Goal: Transaction & Acquisition: Book appointment/travel/reservation

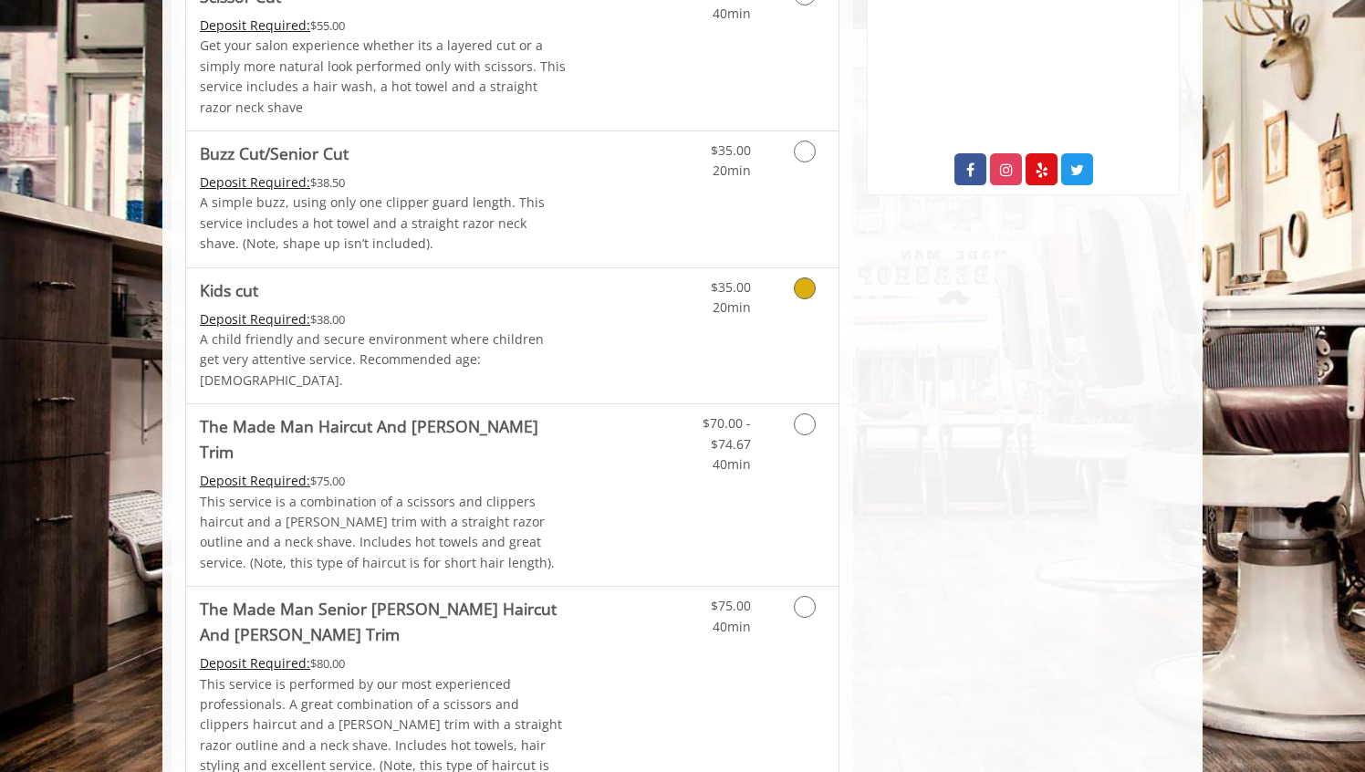
scroll to position [997, 0]
click at [598, 599] on link "Discounted Price" at bounding box center [621, 696] width 109 height 223
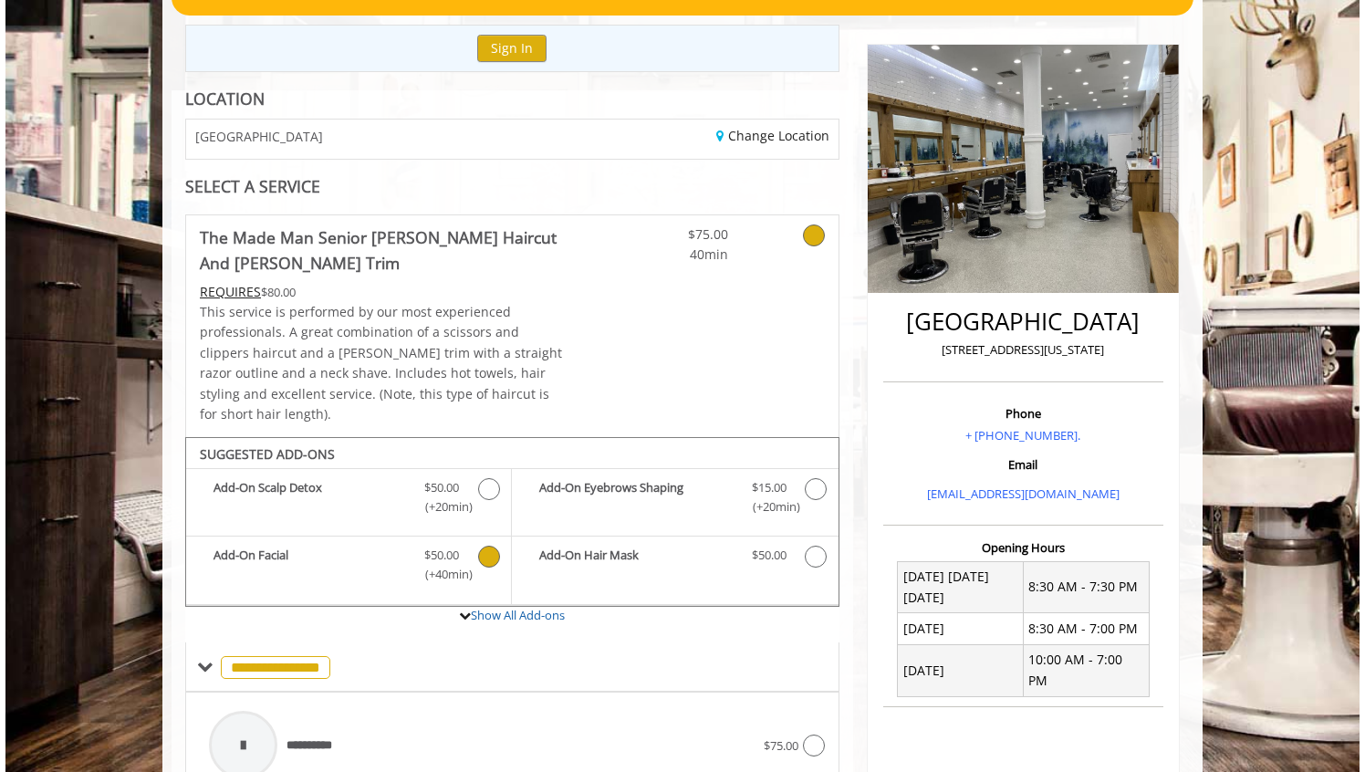
scroll to position [0, 0]
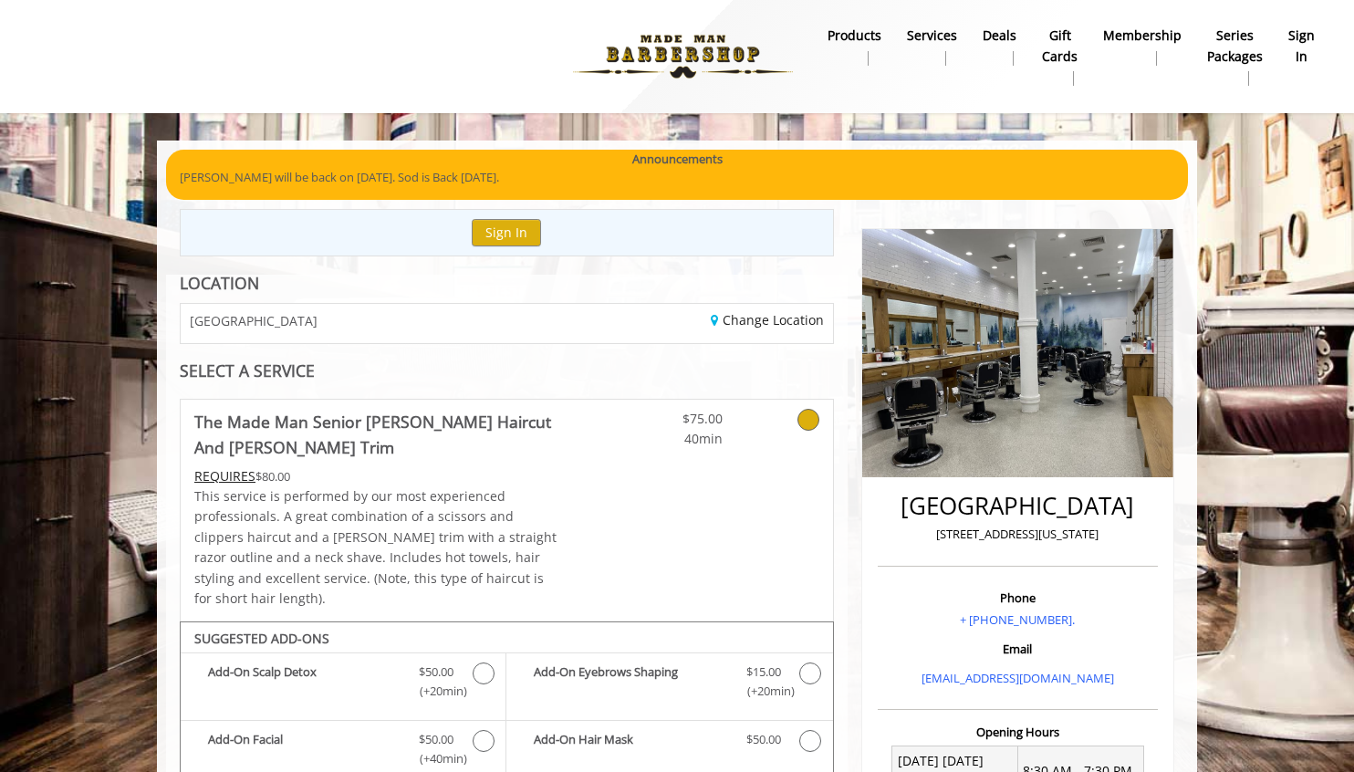
click at [828, 424] on div at bounding box center [784, 425] width 97 height 50
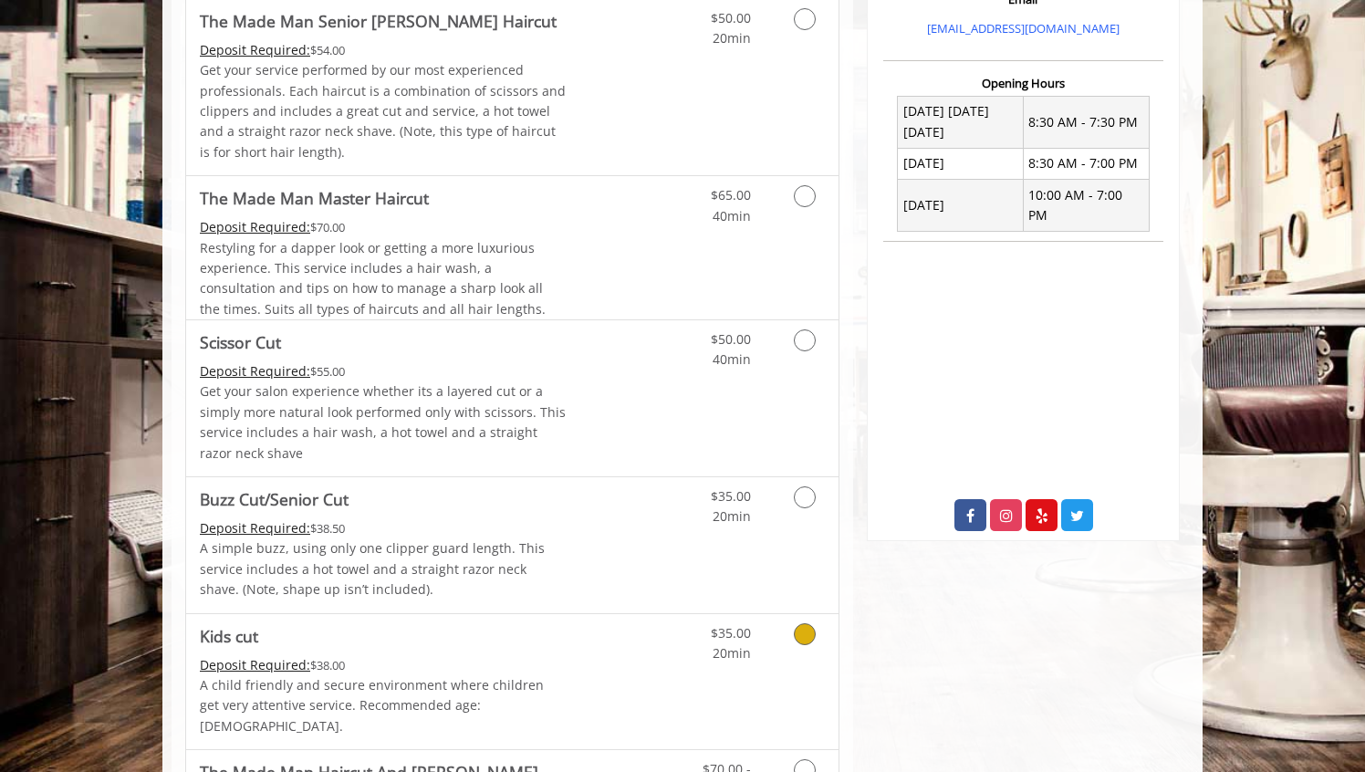
scroll to position [733, 0]
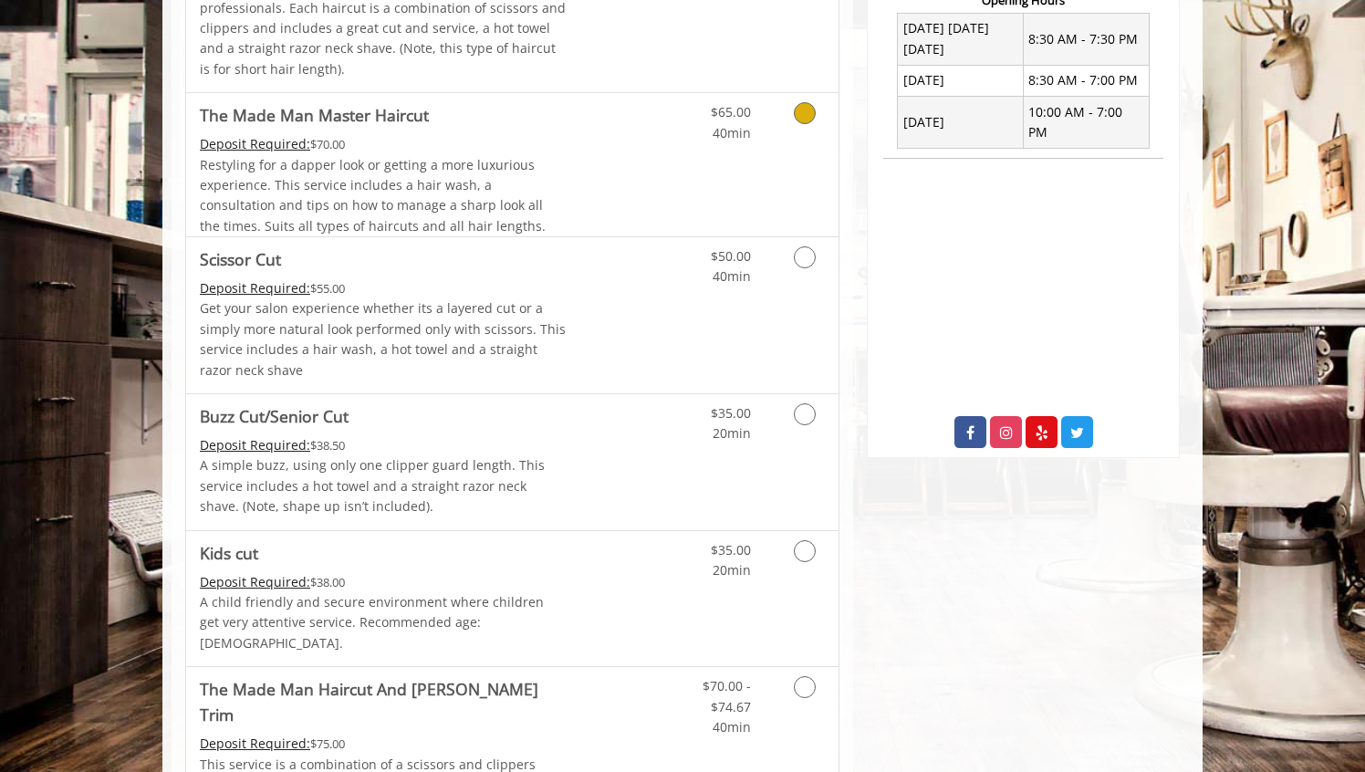
click at [554, 209] on div "Restyling for a dapper look or getting a more luxurious experience. This servic…" at bounding box center [383, 196] width 367 height 82
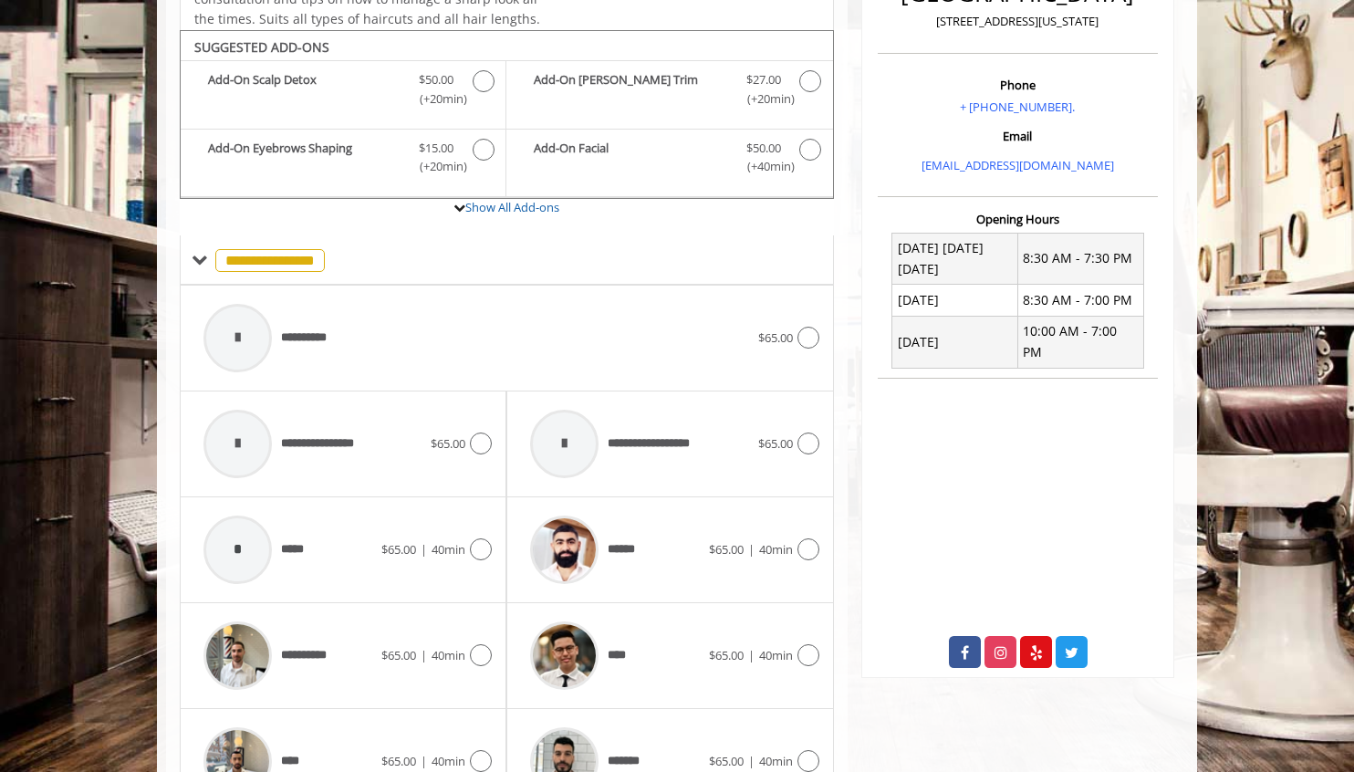
scroll to position [542, 0]
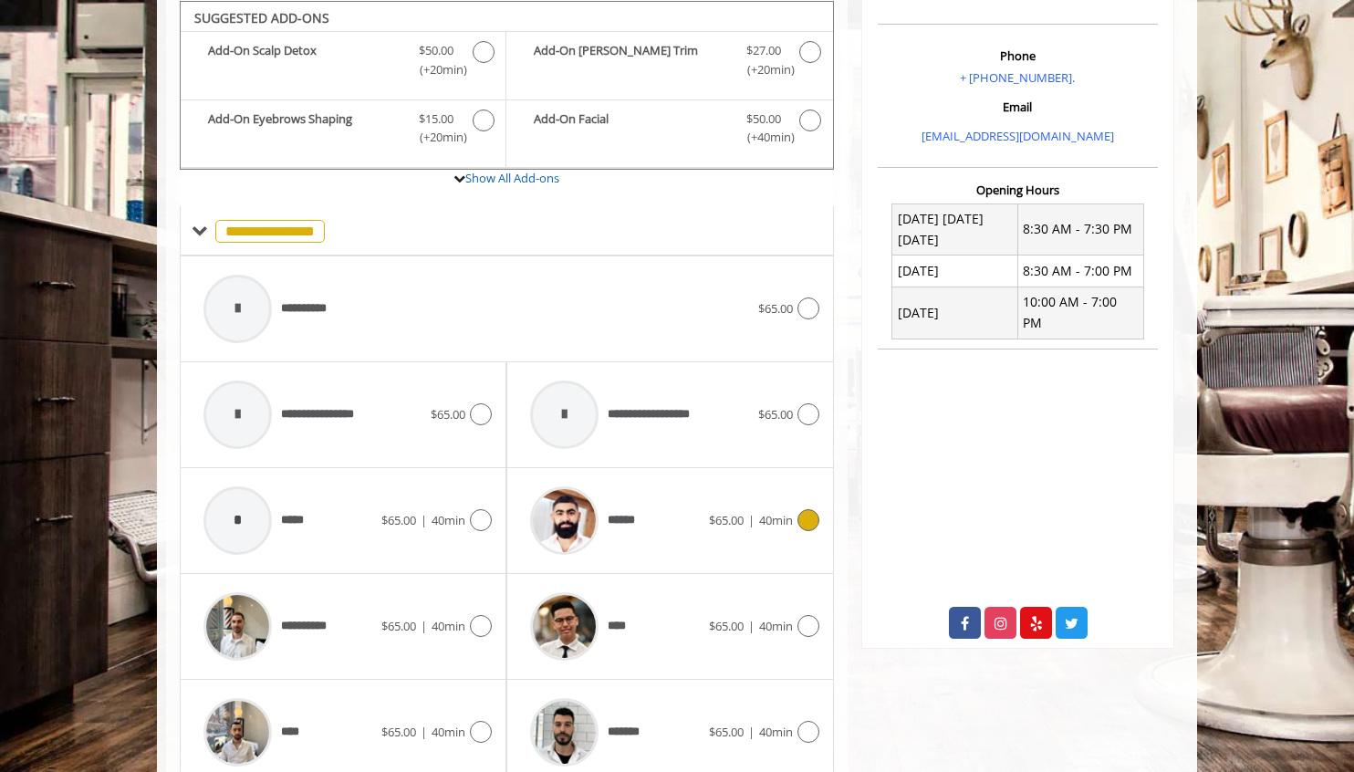
click at [659, 509] on div "******" at bounding box center [614, 520] width 187 height 87
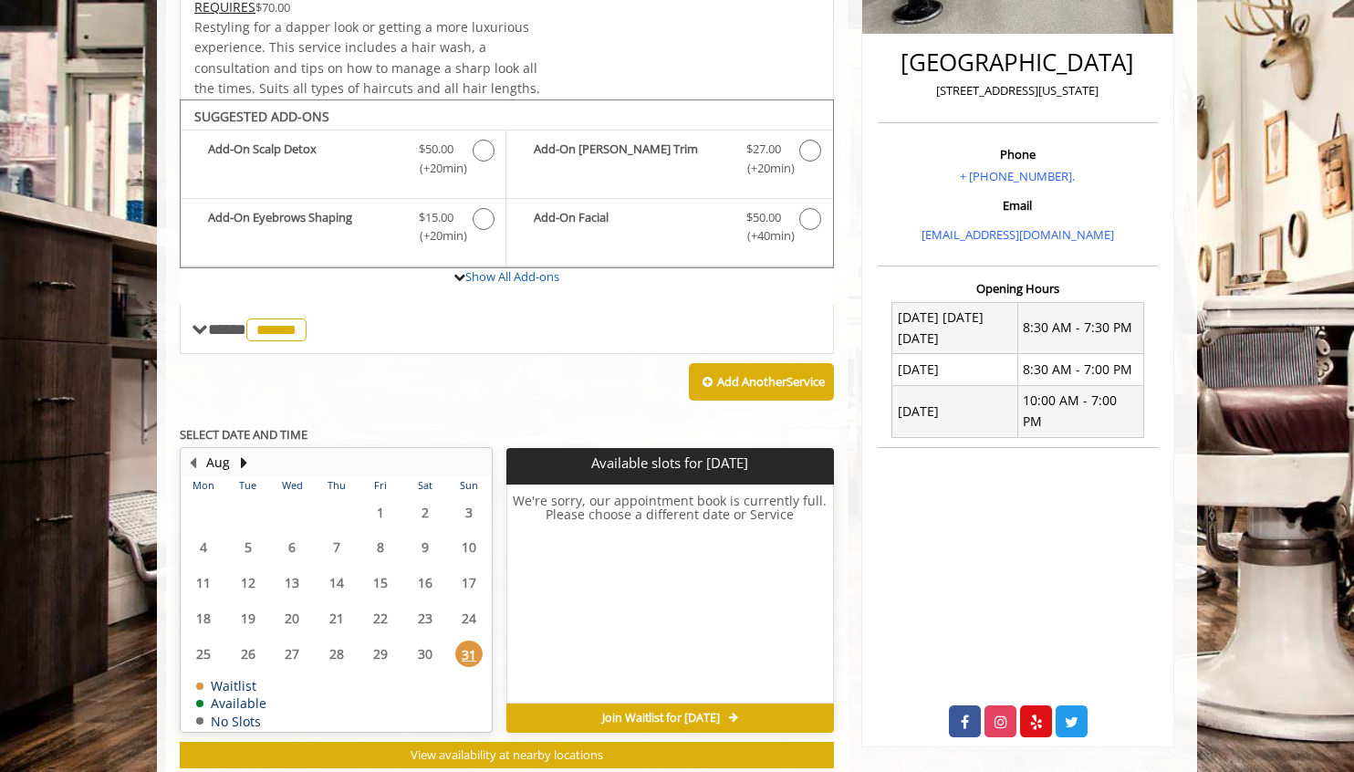
scroll to position [493, 0]
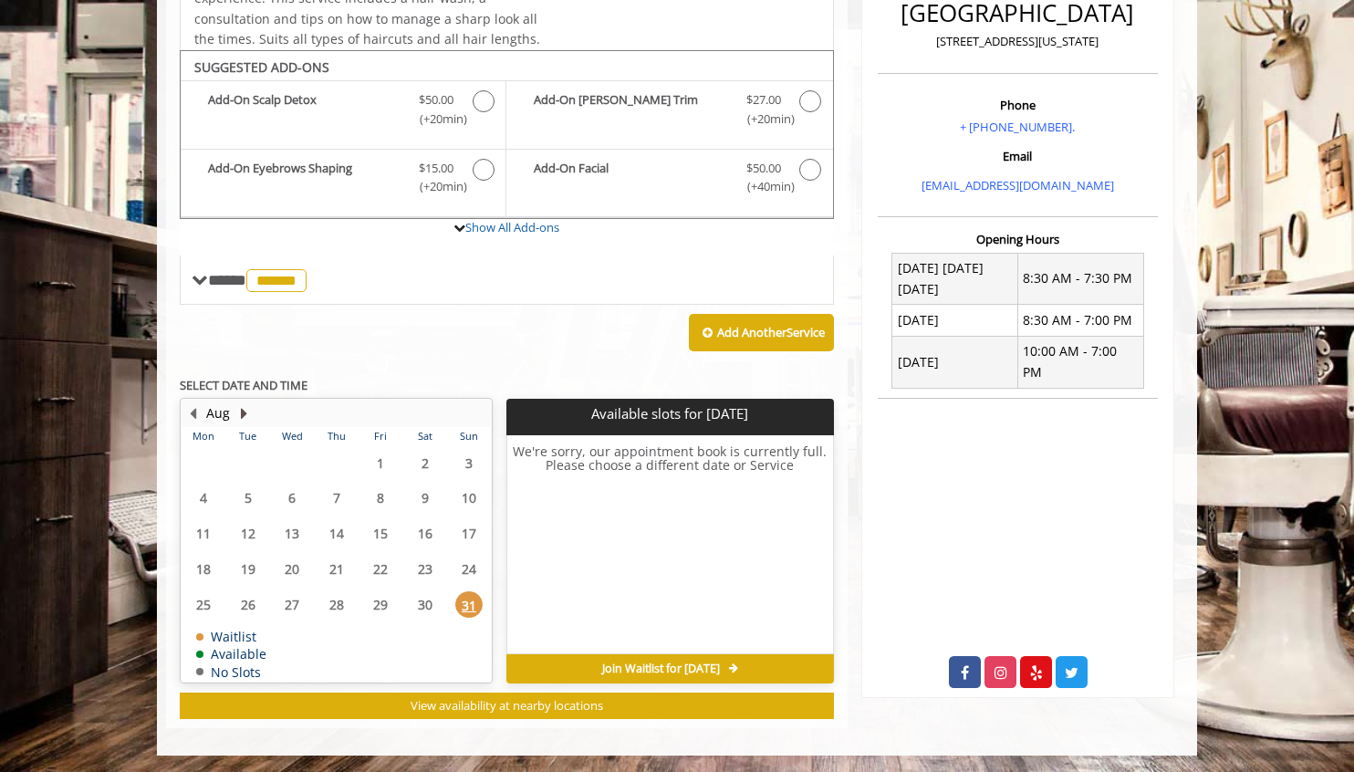
click at [241, 414] on button "Next Month" at bounding box center [243, 413] width 15 height 20
click at [249, 458] on span "2" at bounding box center [247, 463] width 27 height 26
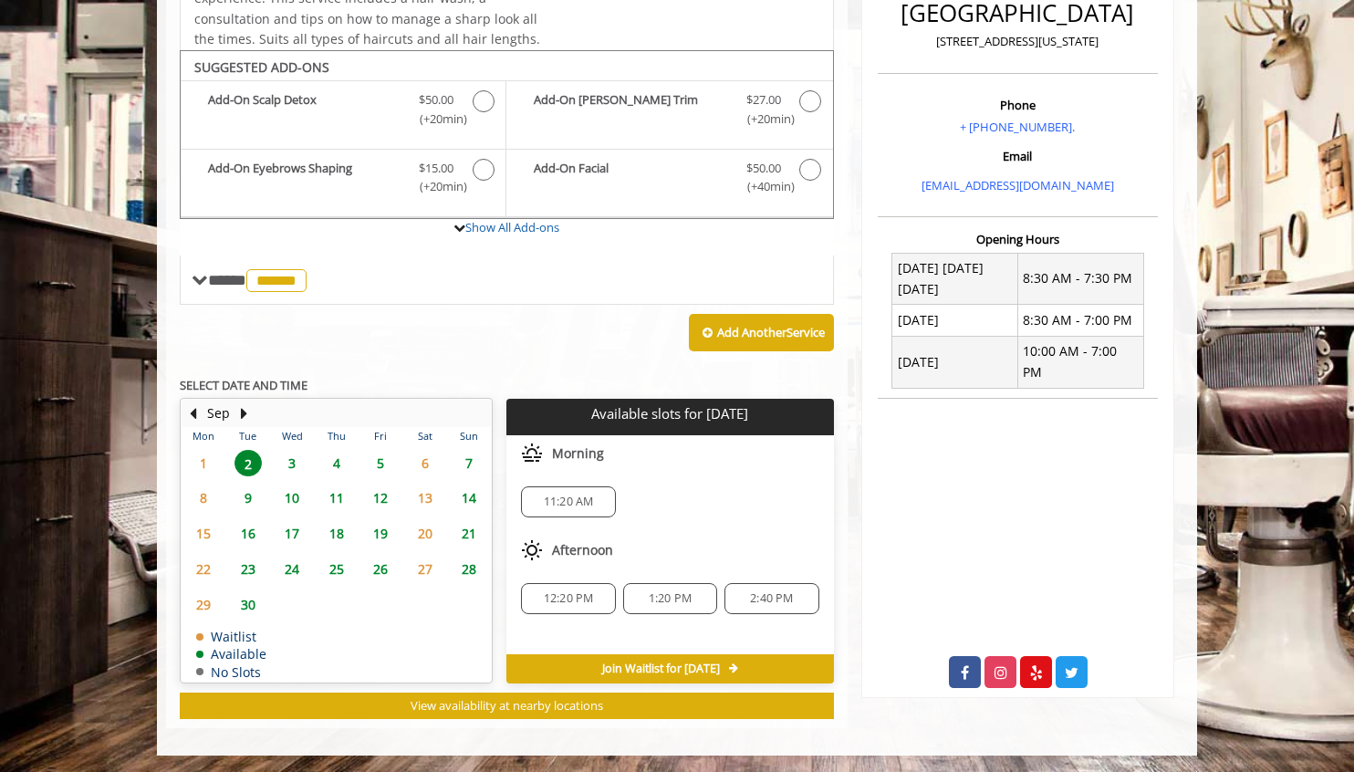
click at [553, 508] on div "11:20 AM" at bounding box center [568, 501] width 94 height 31
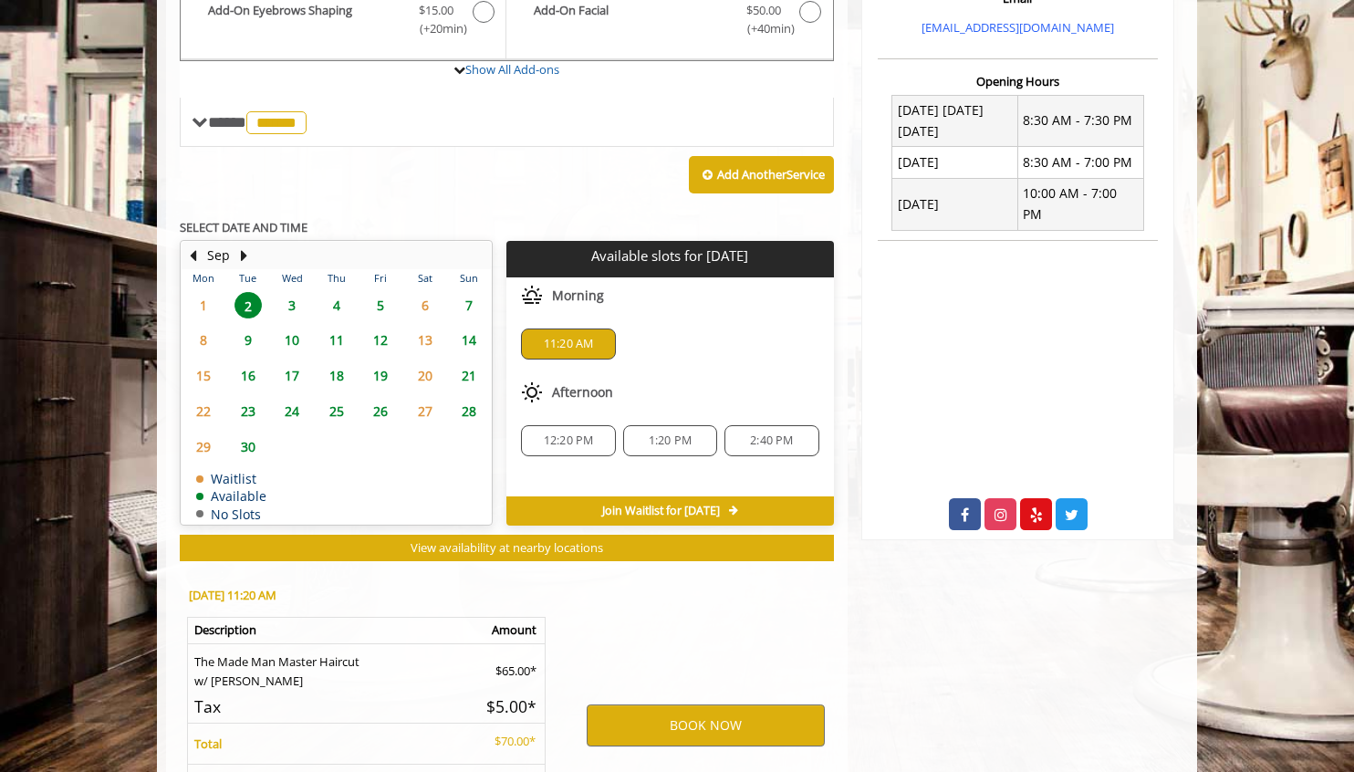
scroll to position [823, 0]
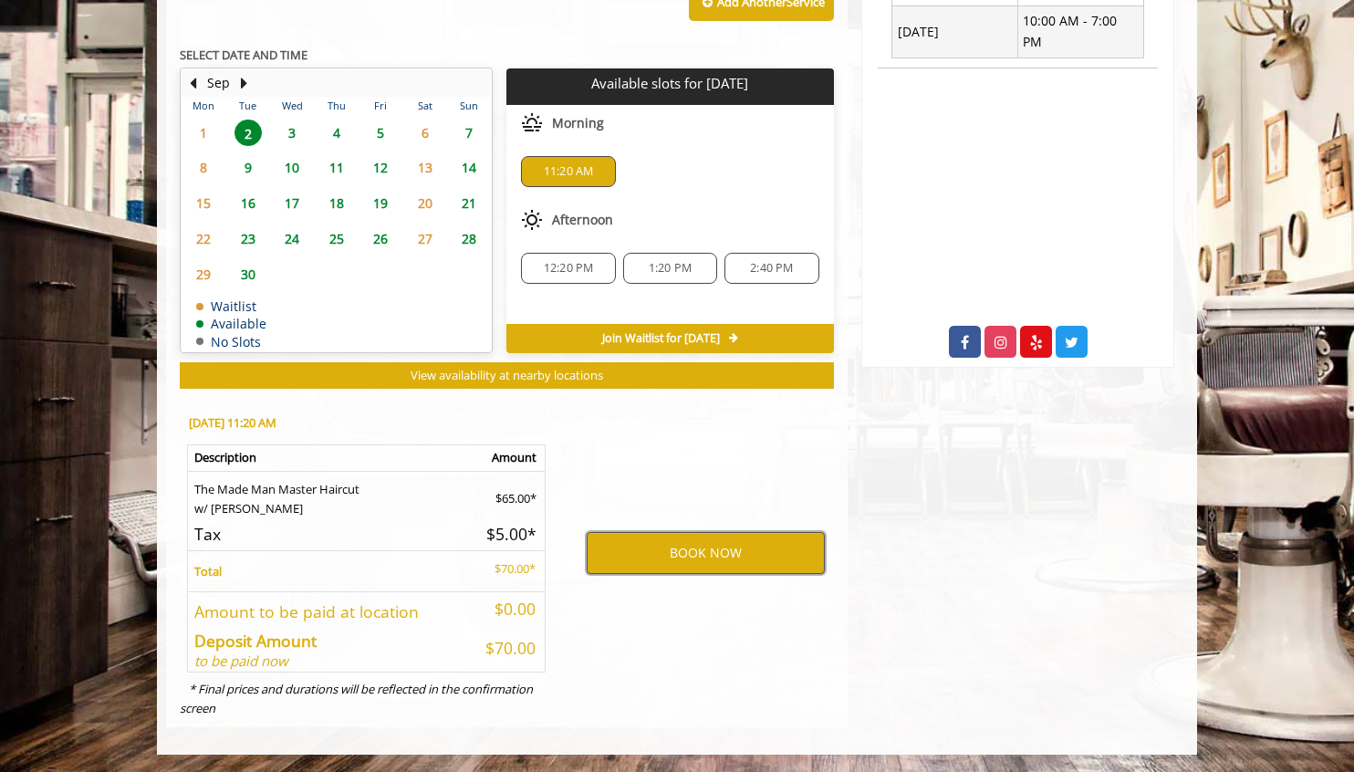
click at [631, 555] on button "BOOK NOW" at bounding box center [706, 553] width 238 height 42
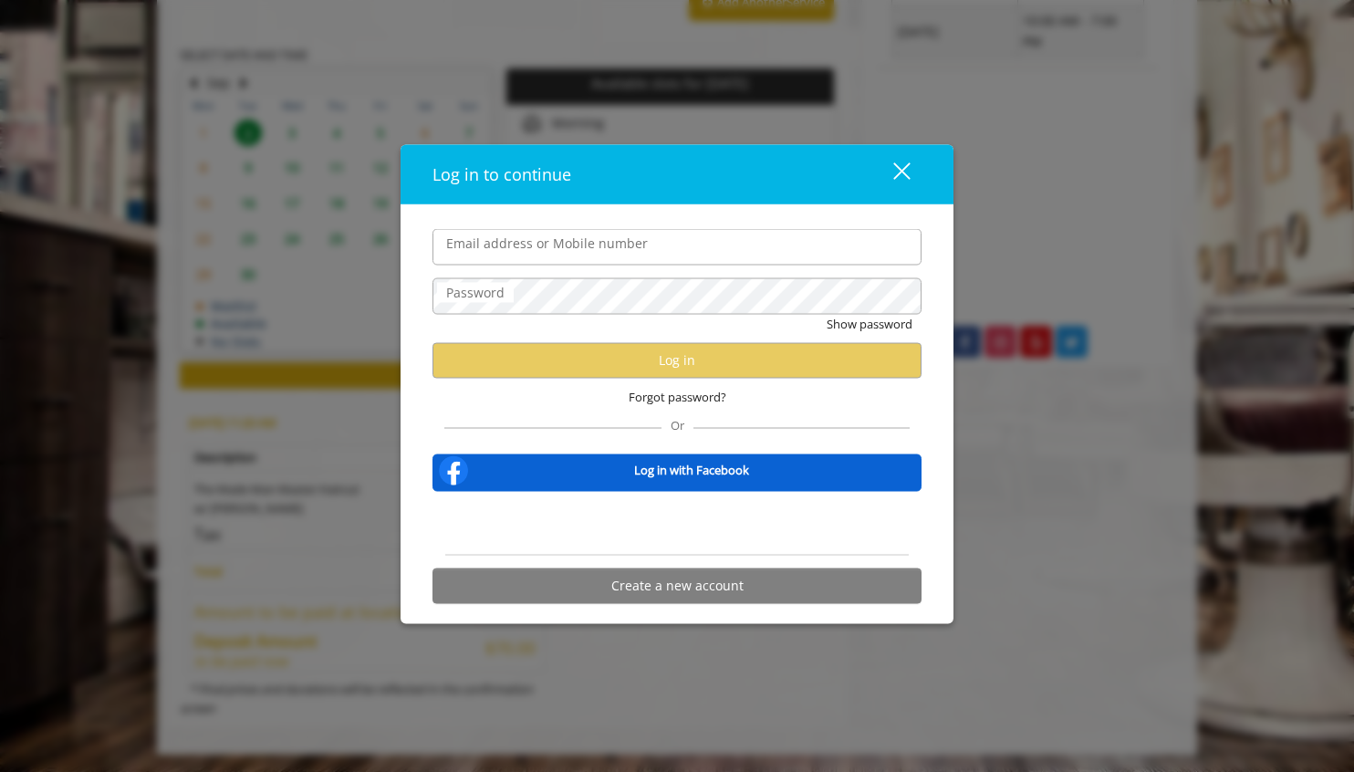
type input "**********"
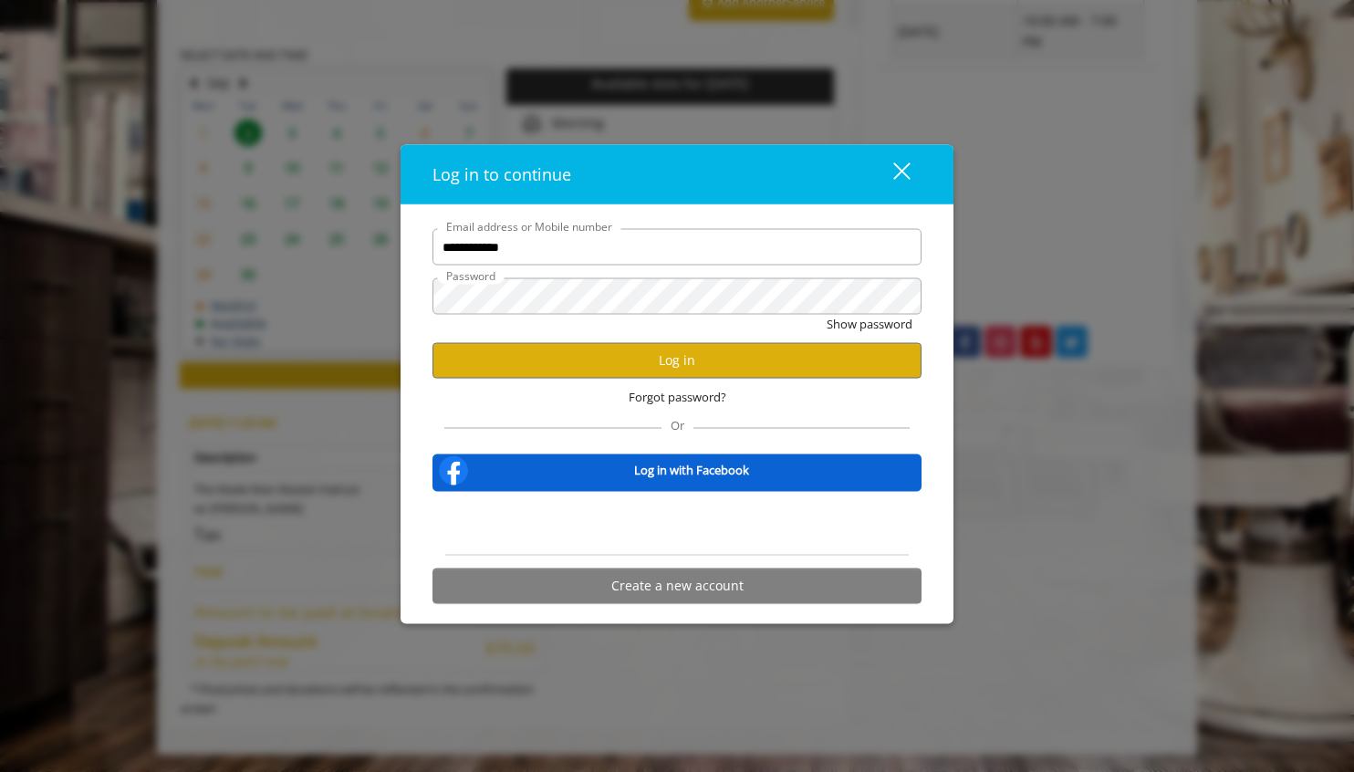
scroll to position [0, 0]
click at [573, 365] on button "Log in" at bounding box center [676, 360] width 489 height 36
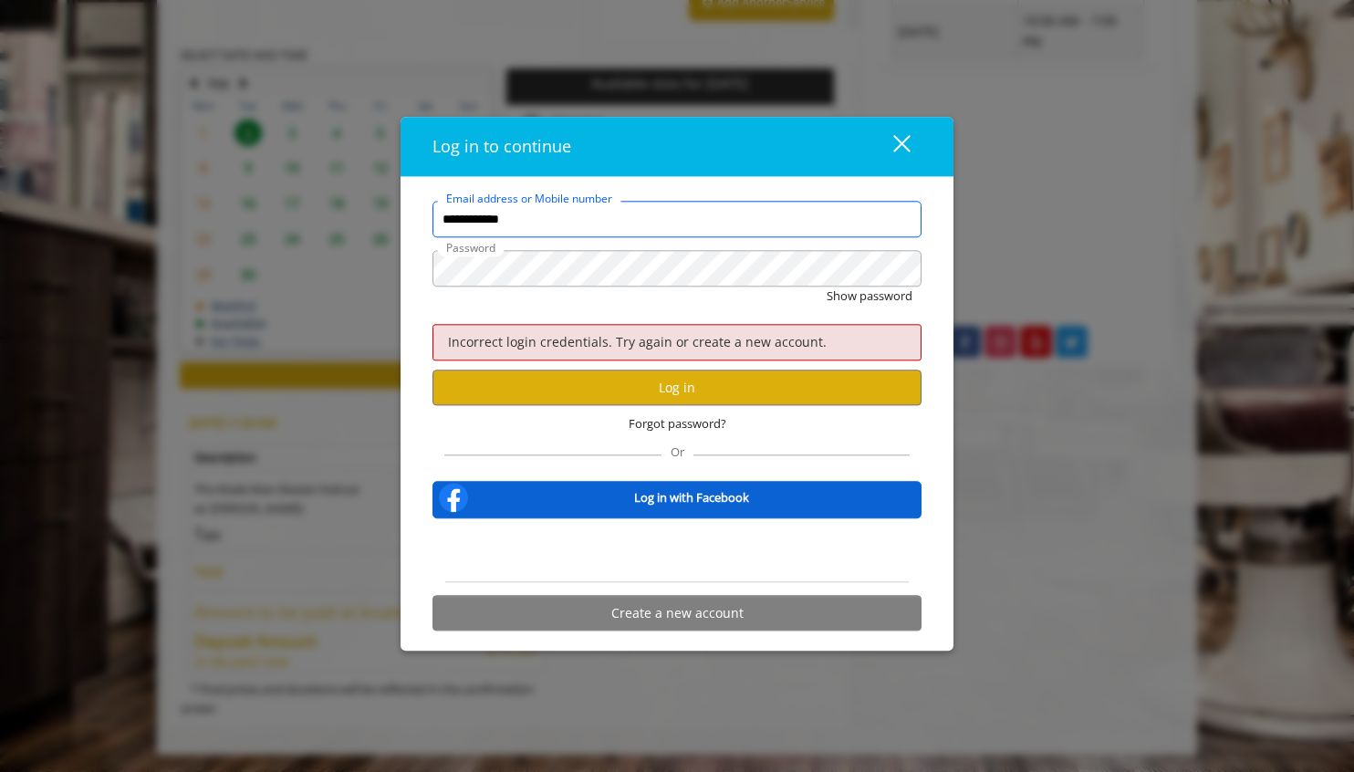
click at [581, 221] on input "**********" at bounding box center [676, 219] width 489 height 36
type input "**********"
click at [826, 286] on button "Show password" at bounding box center [869, 295] width 86 height 19
click at [513, 390] on button "Log in" at bounding box center [676, 388] width 489 height 36
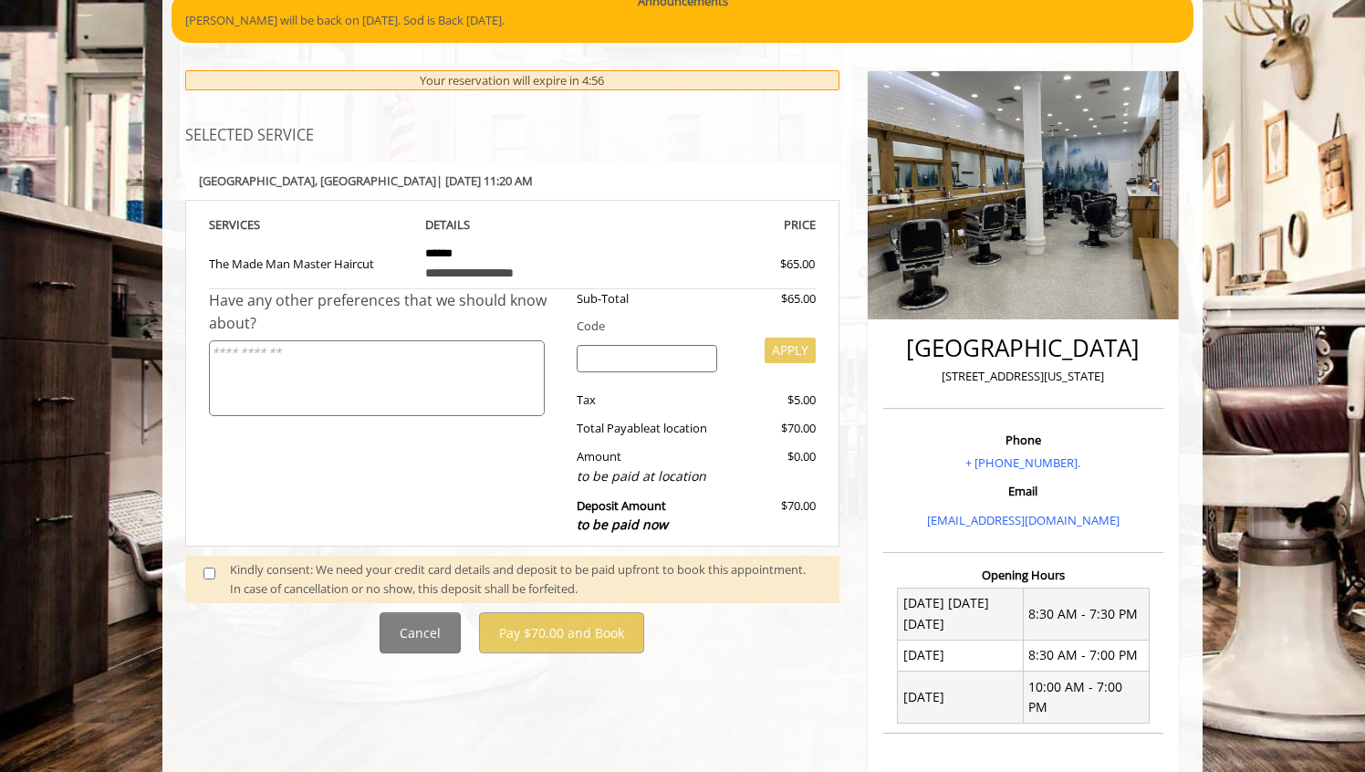
scroll to position [179, 0]
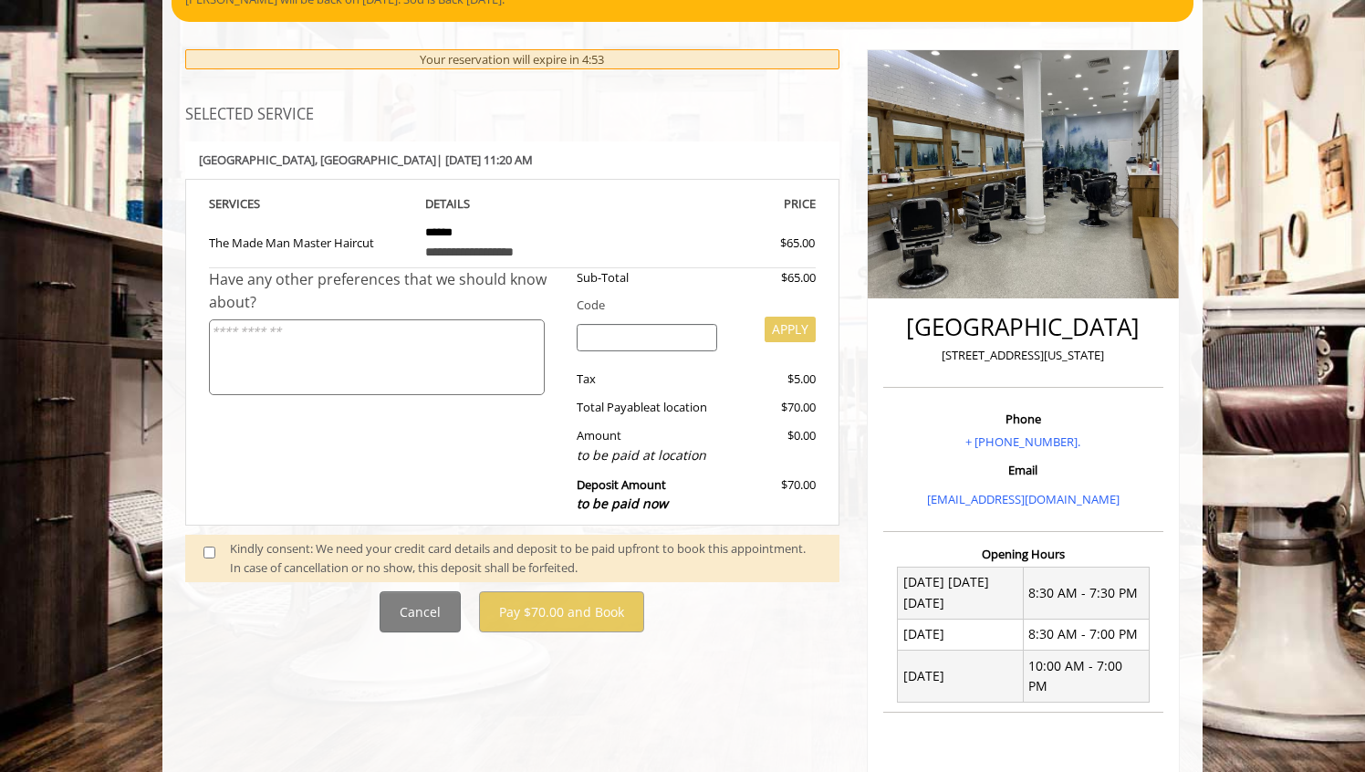
click at [554, 554] on div "Kindly consent: We need your credit card details and deposit to be paid upfront…" at bounding box center [525, 558] width 591 height 38
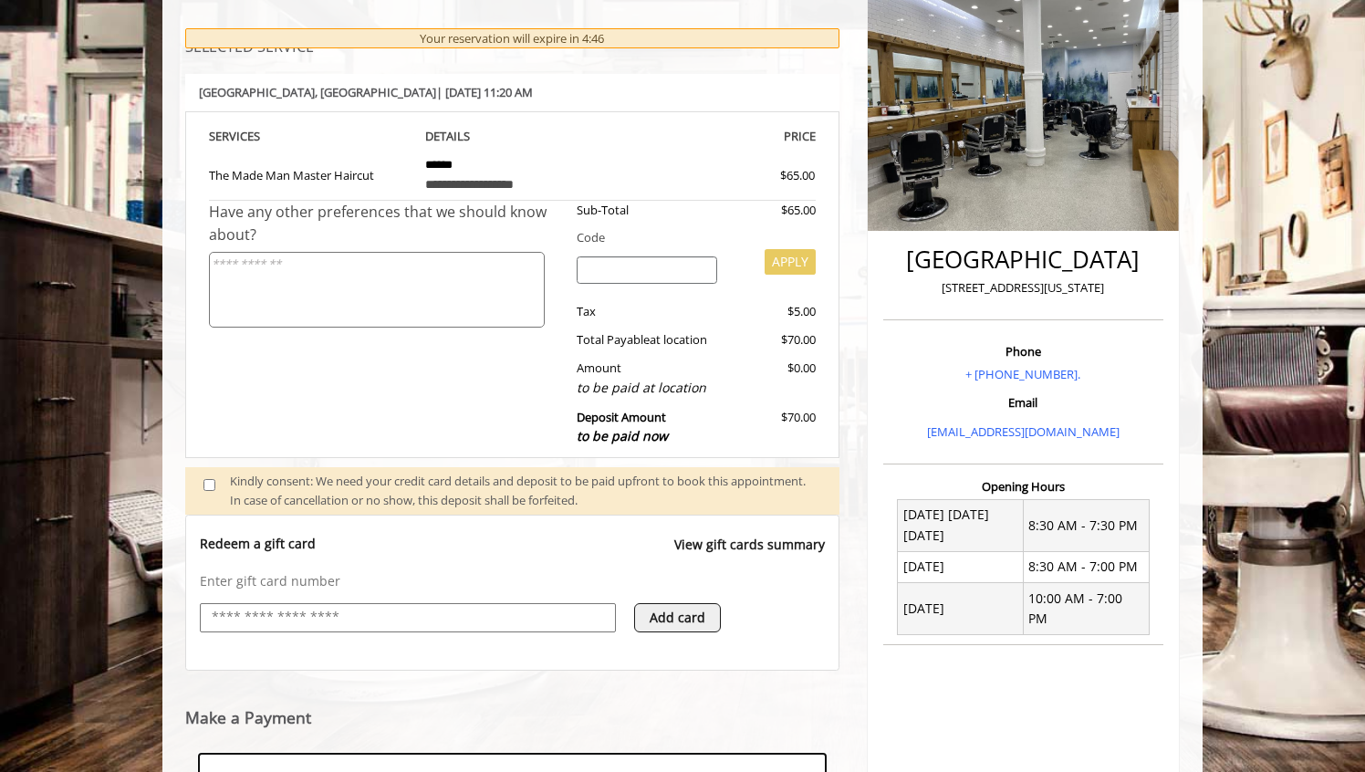
scroll to position [245, 0]
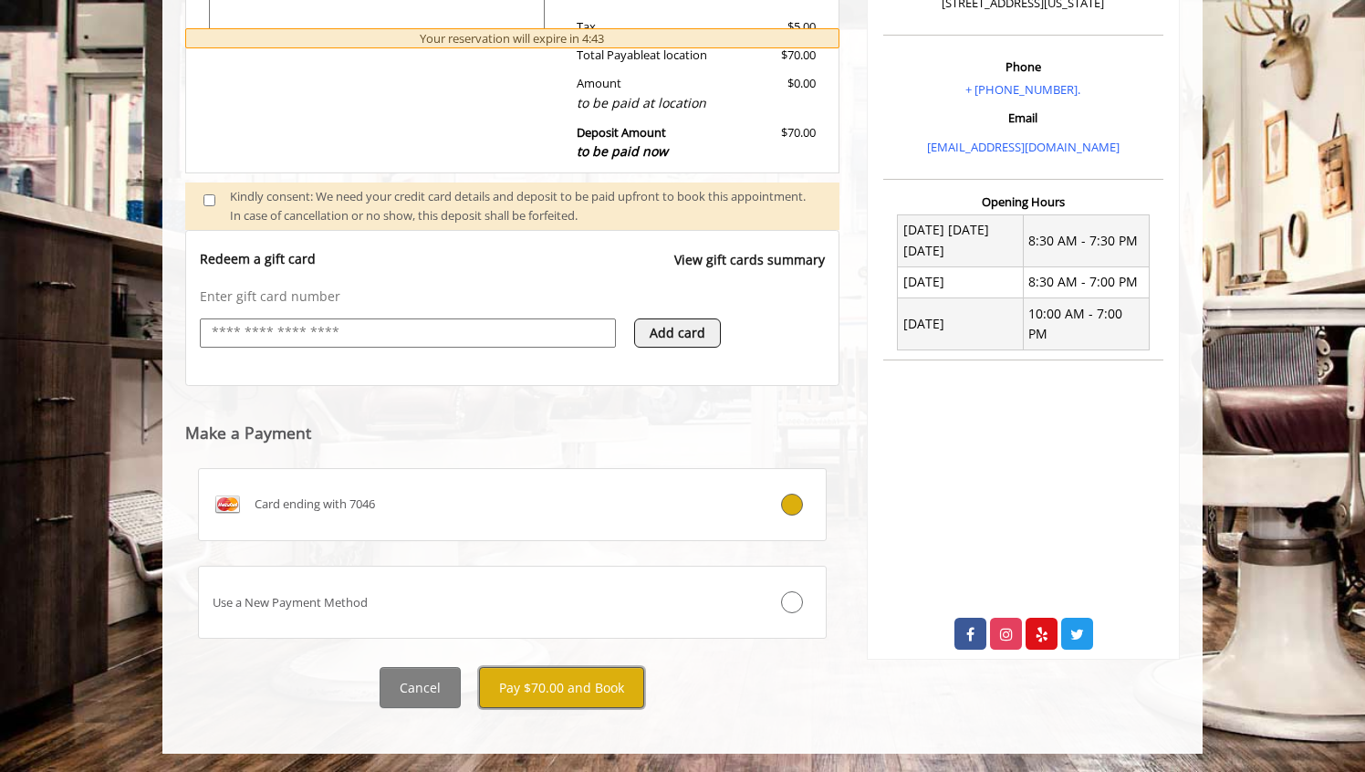
click at [622, 688] on button "Pay $70.00 and Book" at bounding box center [561, 687] width 165 height 41
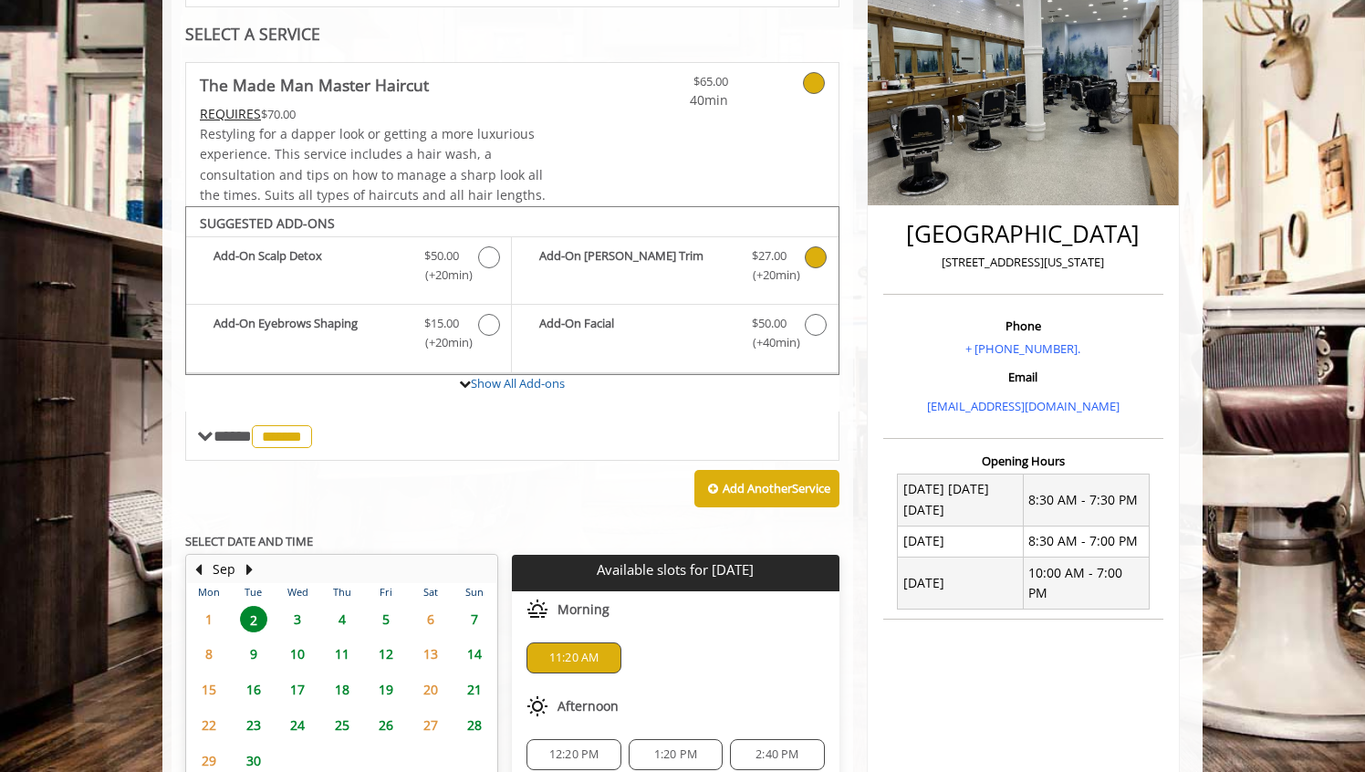
scroll to position [722, 0]
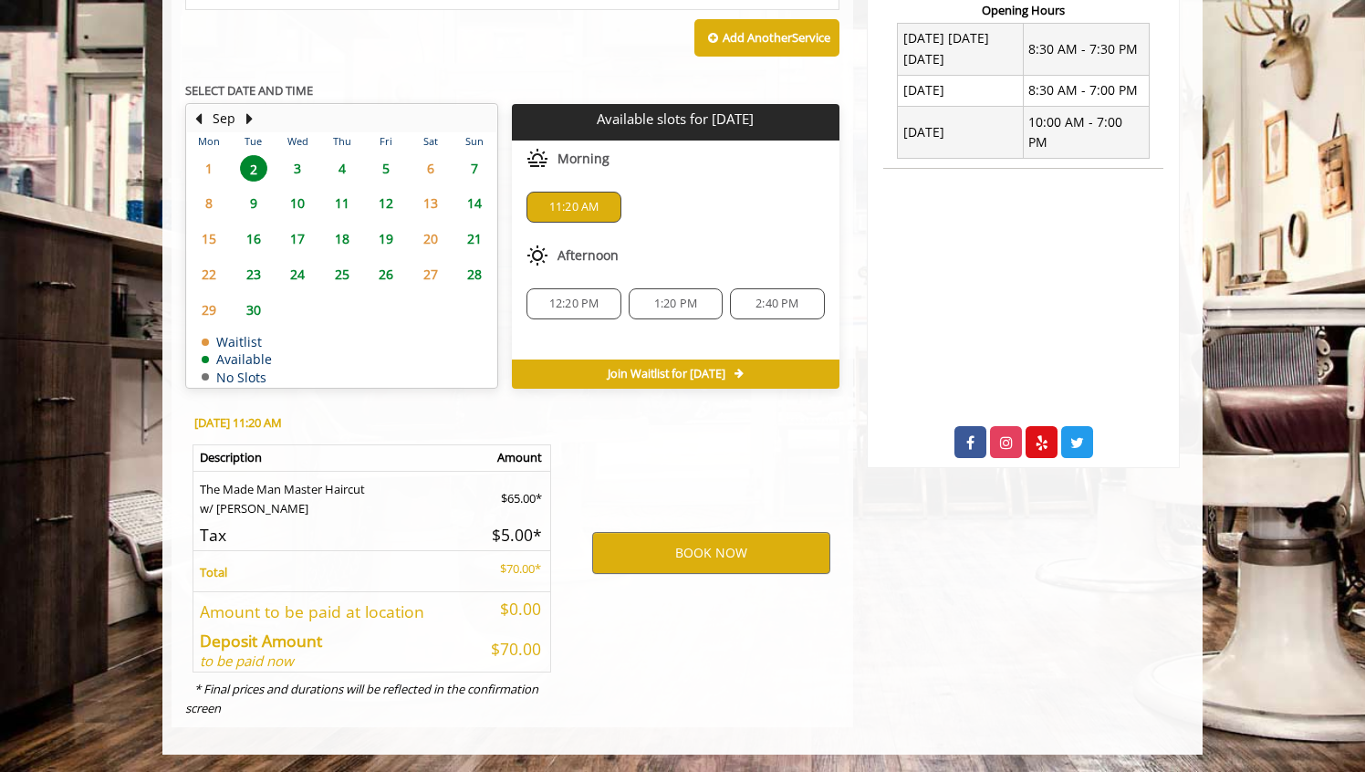
click at [732, 464] on div "BOOK NOW" at bounding box center [711, 553] width 284 height 311
click at [688, 546] on button "BOOK NOW" at bounding box center [711, 553] width 238 height 42
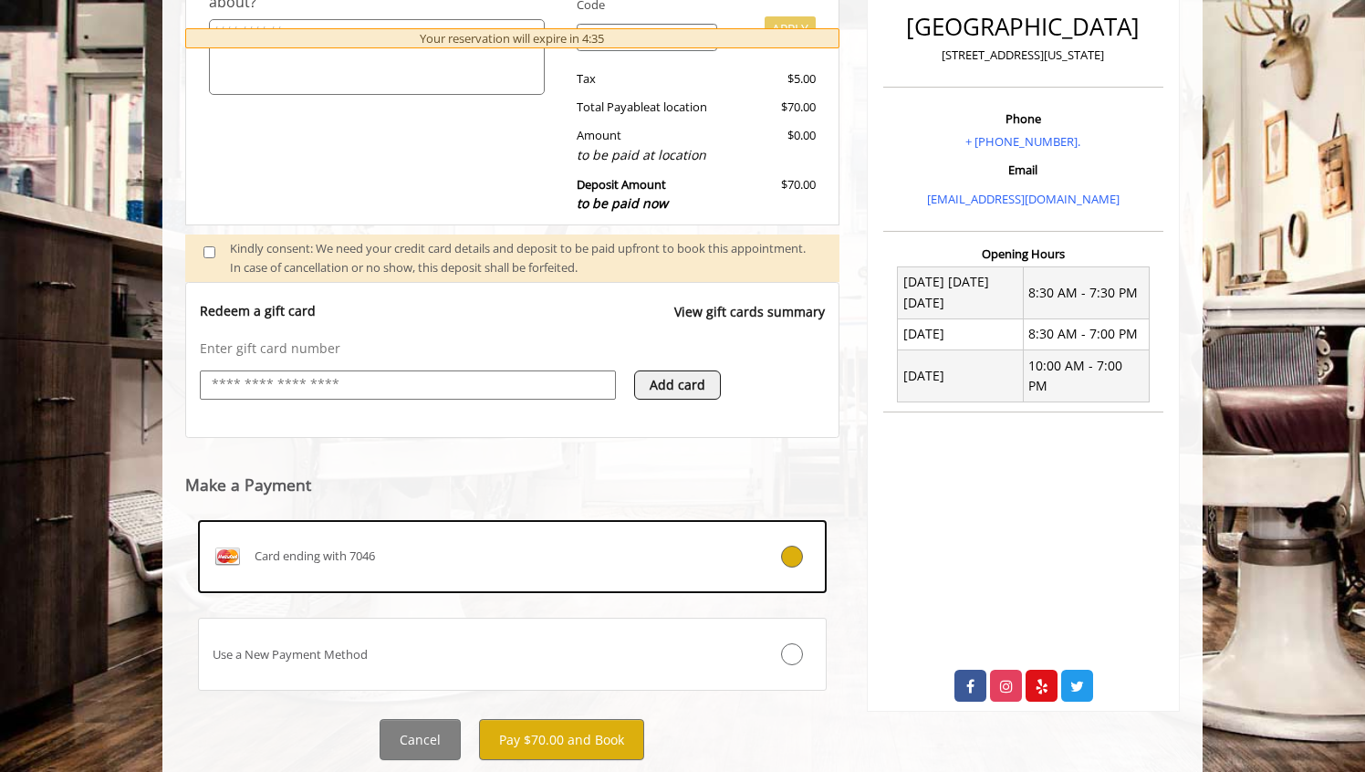
scroll to position [531, 0]
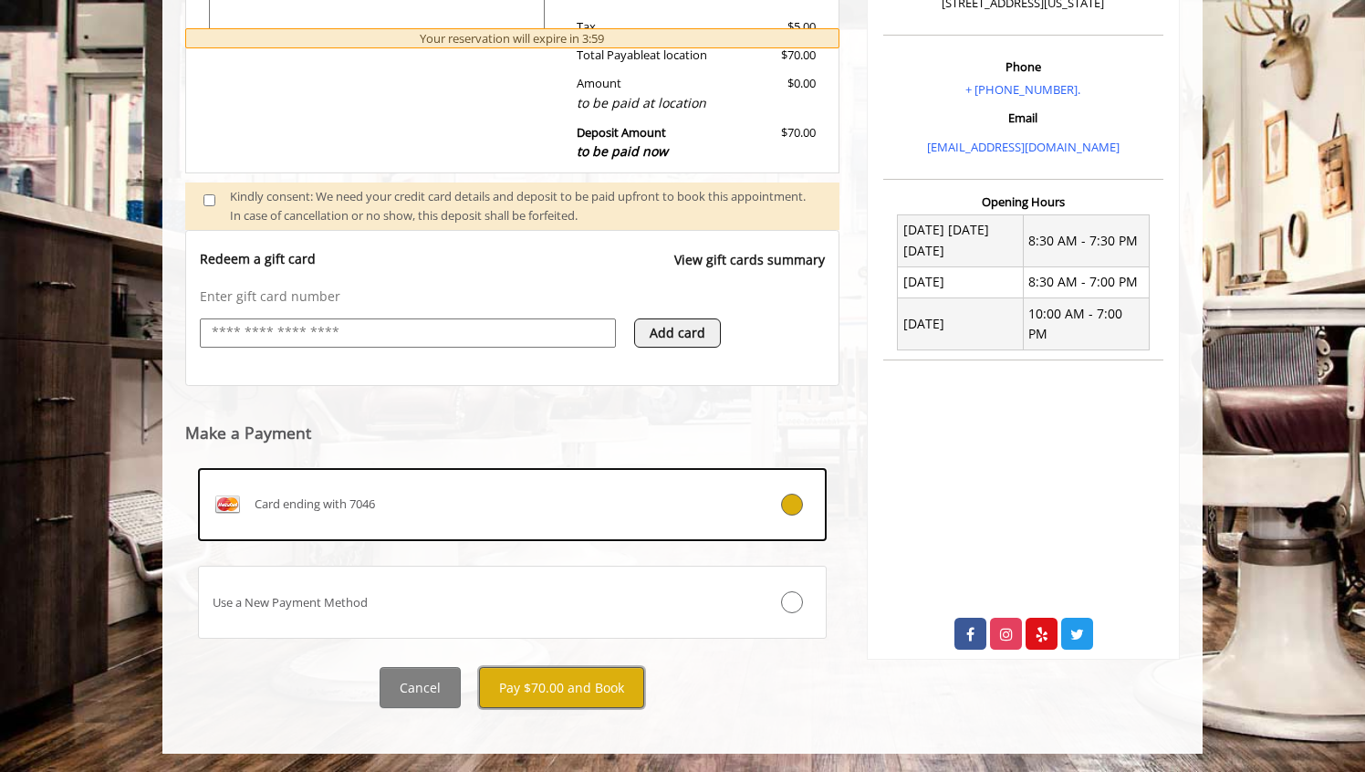
click at [564, 681] on button "Pay $70.00 and Book" at bounding box center [561, 687] width 165 height 41
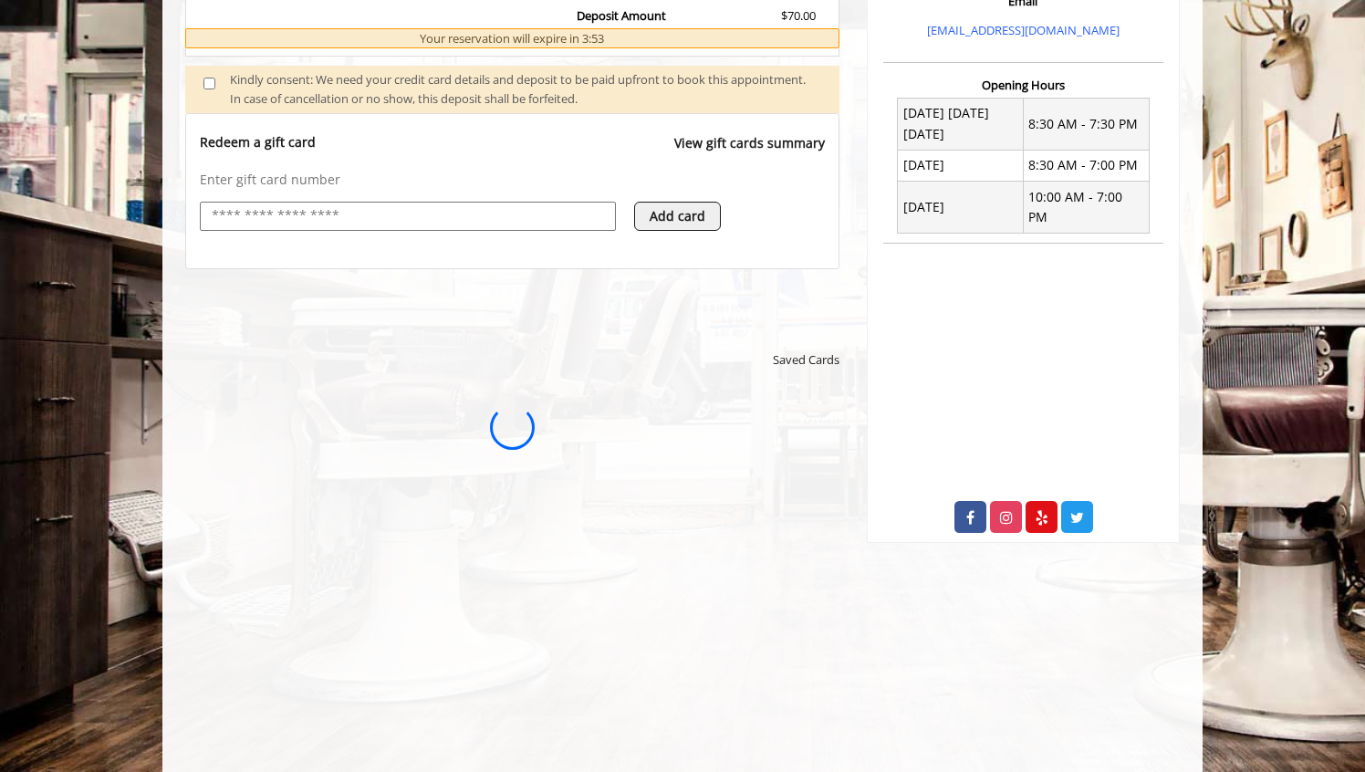
scroll to position [825, 0]
